Goal: Use online tool/utility: Utilize a website feature to perform a specific function

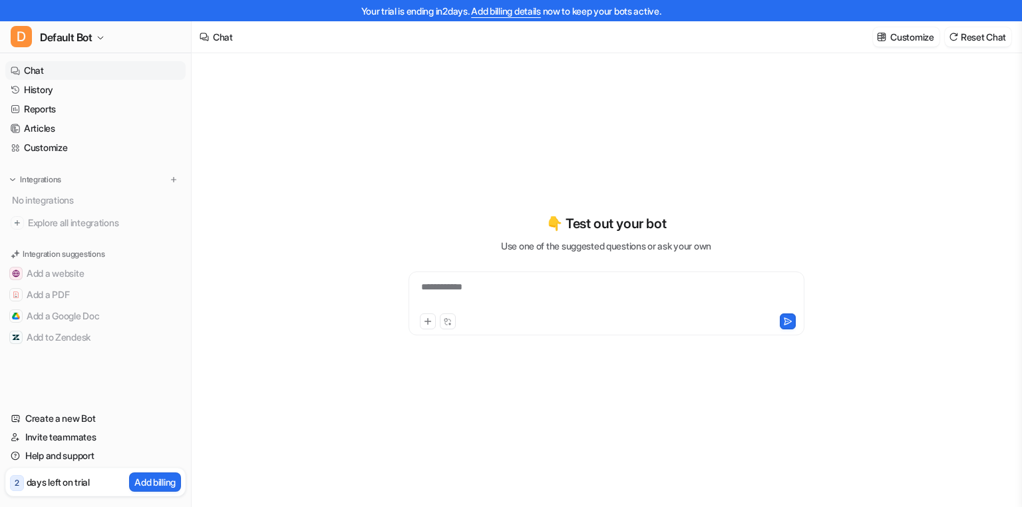
type textarea "**********"
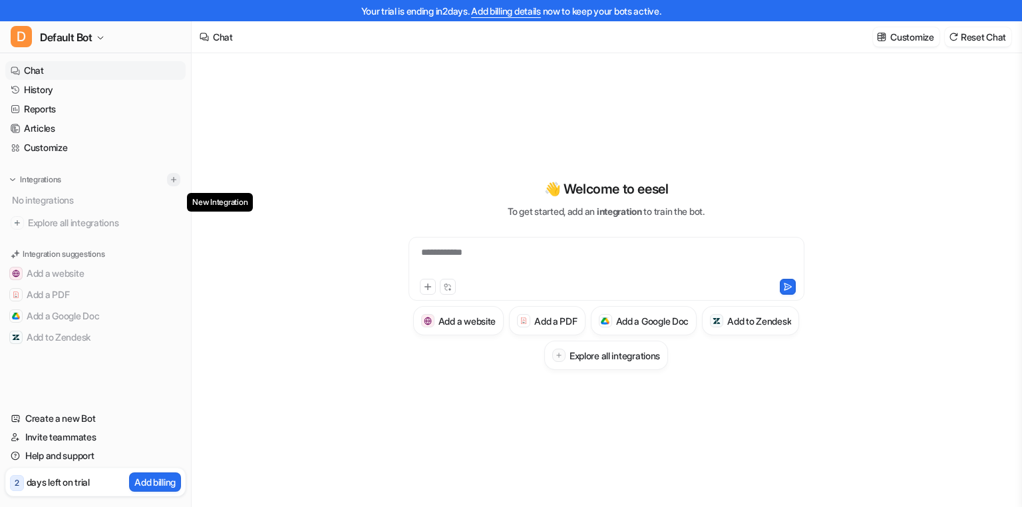
click at [179, 181] on button at bounding box center [173, 179] width 13 height 13
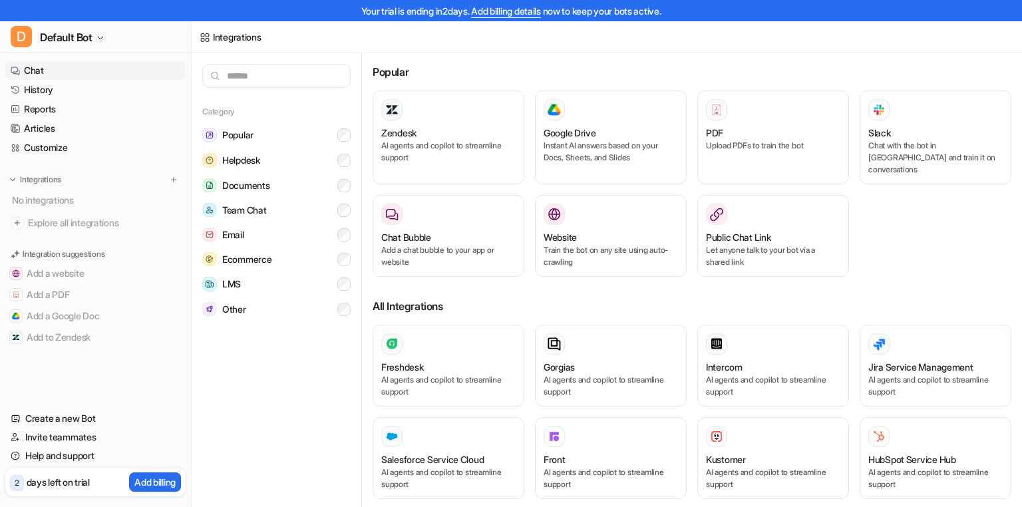
click at [112, 63] on link "Chat" at bounding box center [95, 70] width 180 height 19
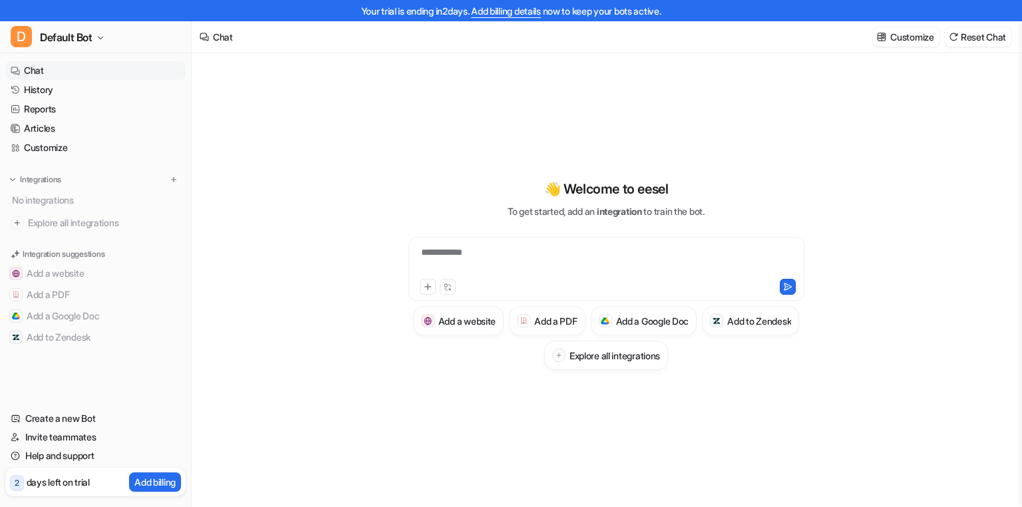
click at [906, 41] on p "Customize" at bounding box center [912, 37] width 43 height 14
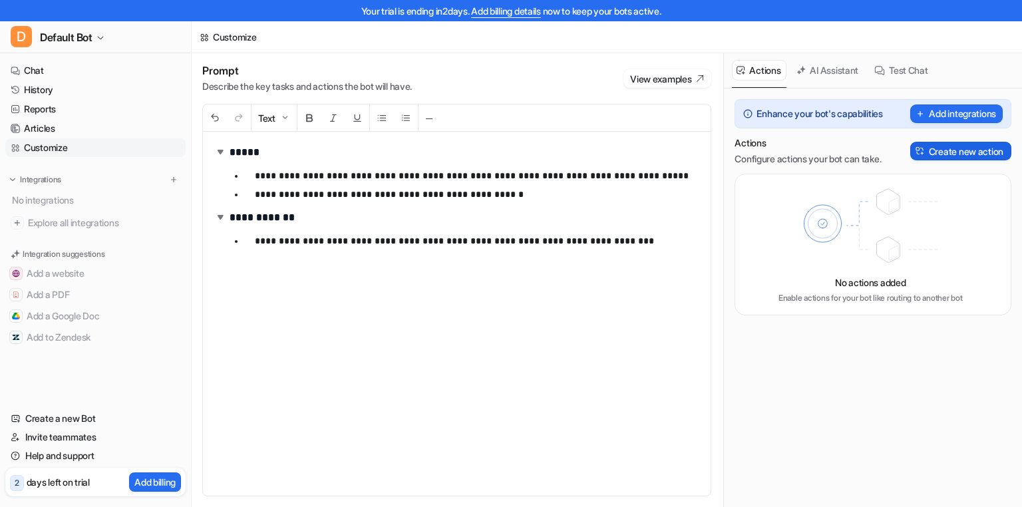
click at [942, 150] on button "Create new action" at bounding box center [960, 151] width 101 height 19
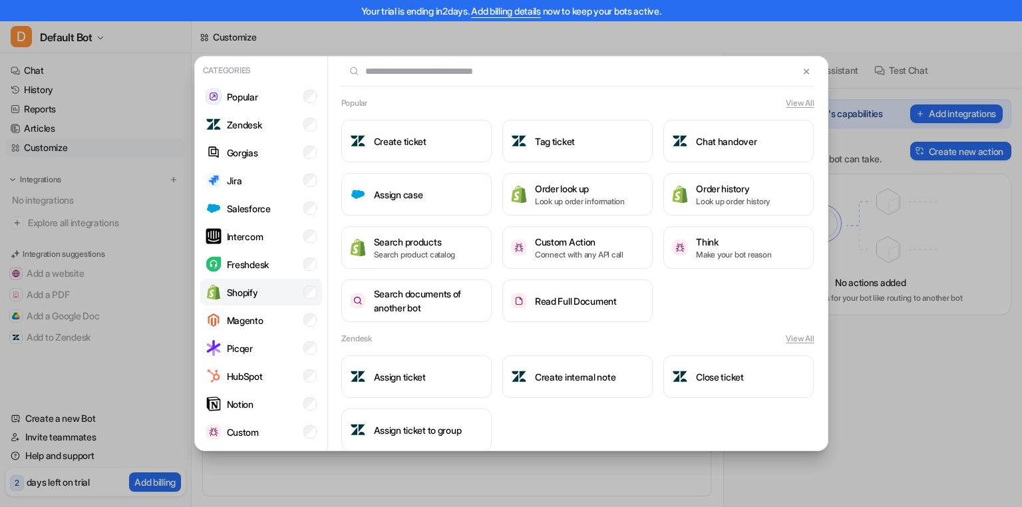
click at [300, 295] on li "Shopify" at bounding box center [261, 292] width 122 height 27
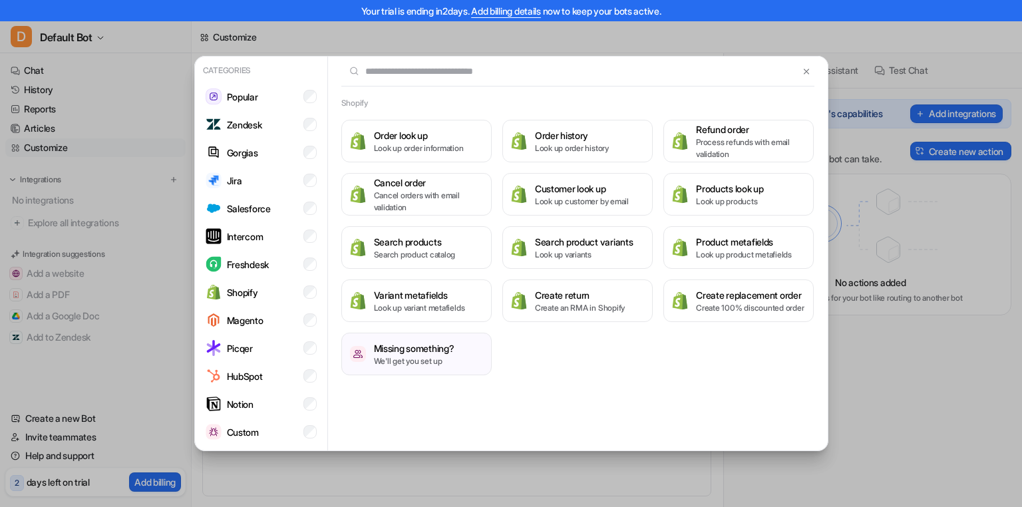
click at [590, 343] on div "Order look up Look up order information Order history Look up order history Ref…" at bounding box center [577, 248] width 473 height 256
